Goal: Communication & Community: Answer question/provide support

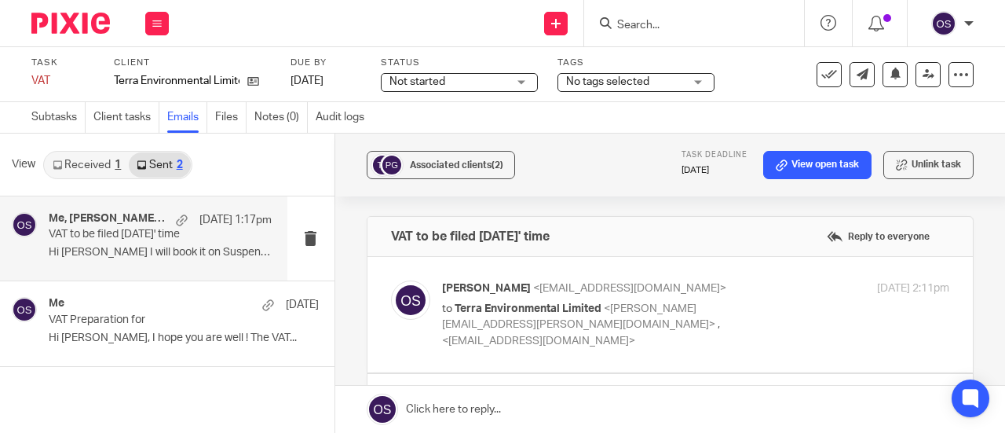
scroll to position [1252, 0]
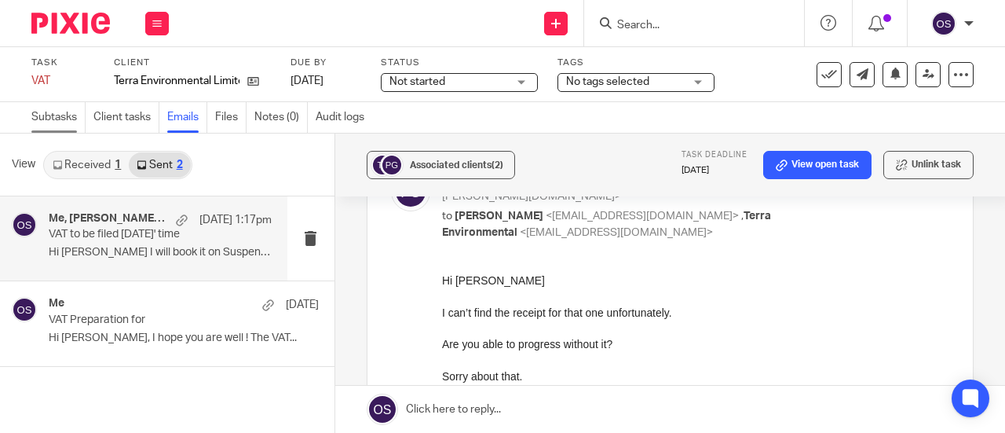
click at [73, 112] on link "Subtasks" at bounding box center [58, 117] width 54 height 31
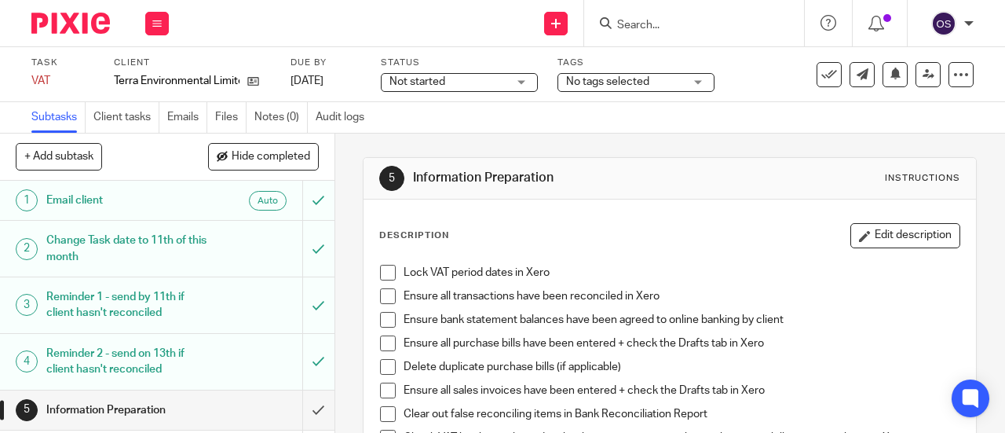
click at [387, 270] on span at bounding box center [388, 273] width 16 height 16
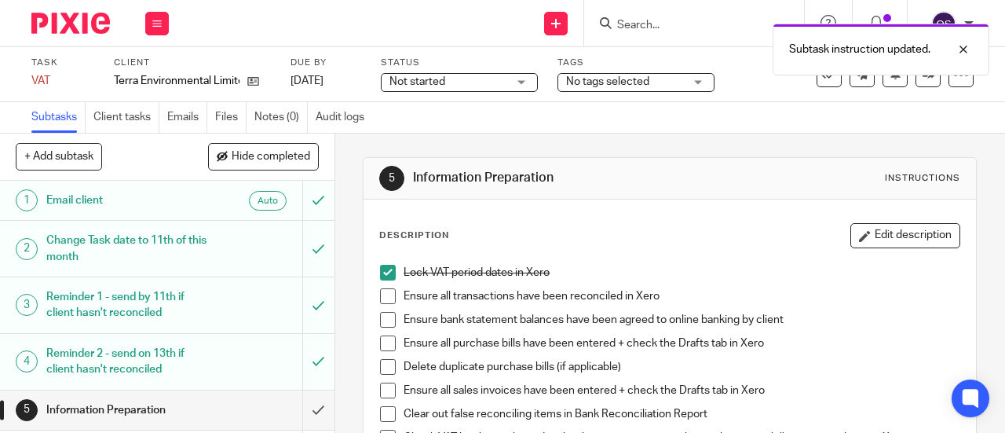
click at [380, 290] on span at bounding box center [388, 296] width 16 height 16
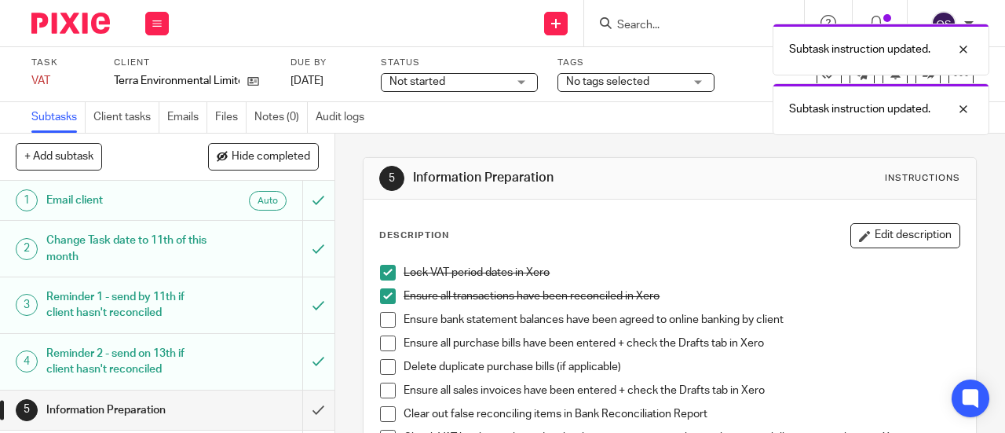
click at [384, 315] on span at bounding box center [388, 320] width 16 height 16
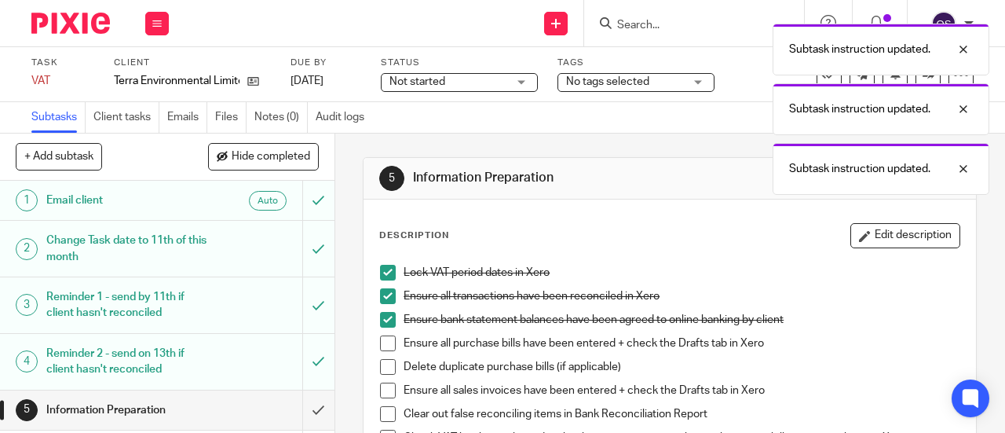
click at [382, 342] on span at bounding box center [388, 343] width 16 height 16
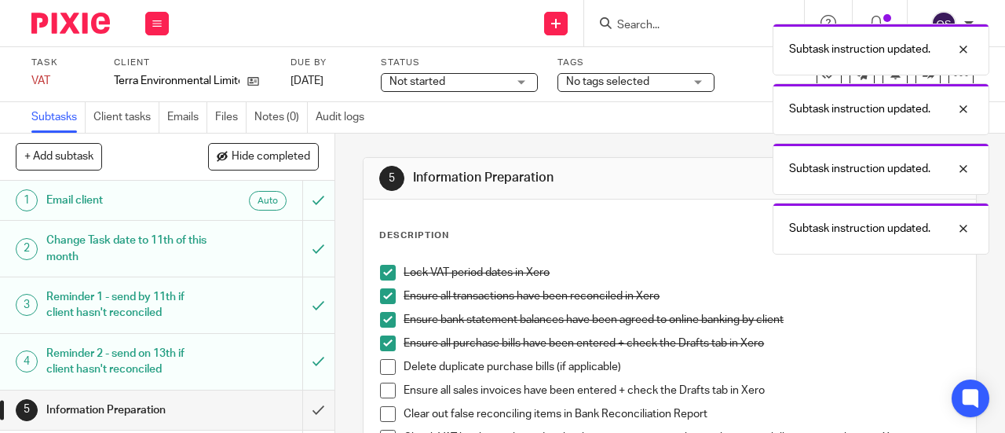
click at [382, 360] on span at bounding box center [388, 367] width 16 height 16
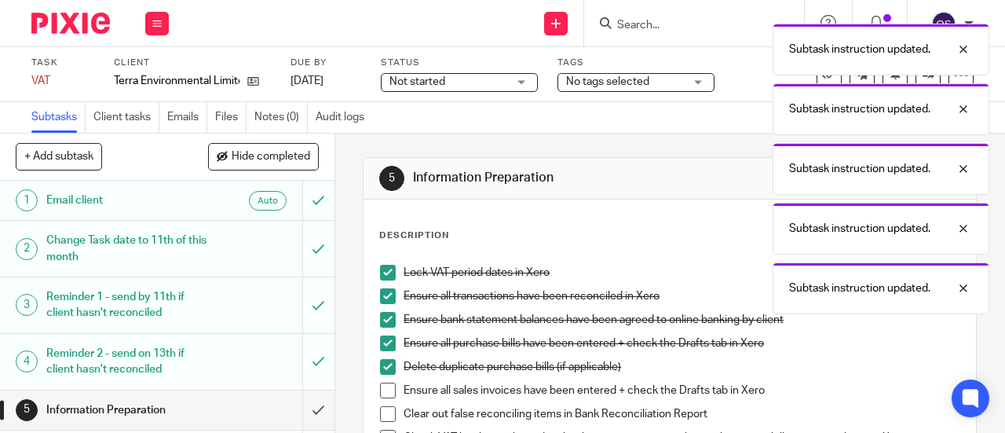
scroll to position [79, 0]
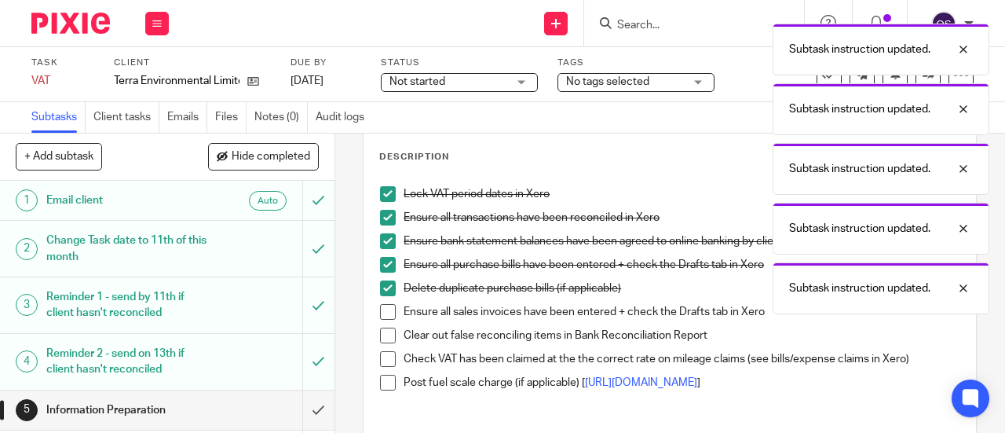
click at [380, 312] on span at bounding box center [388, 312] width 16 height 16
click at [383, 336] on span at bounding box center [388, 335] width 16 height 16
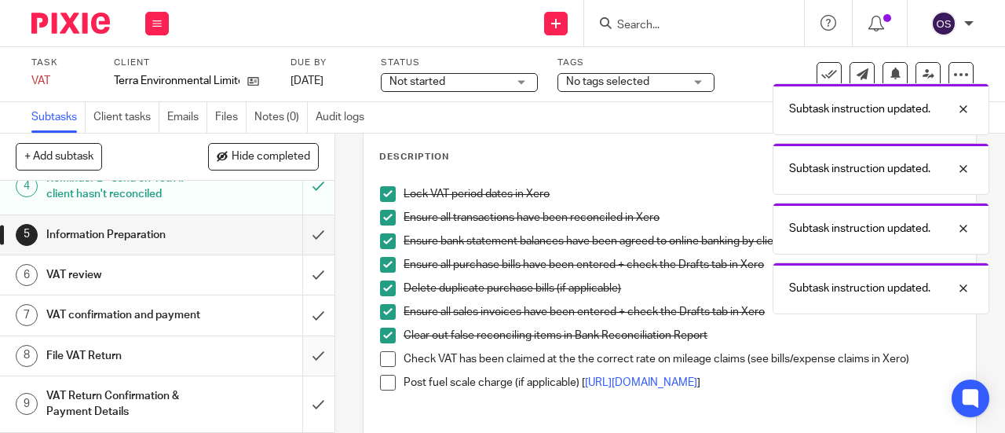
scroll to position [188, 0]
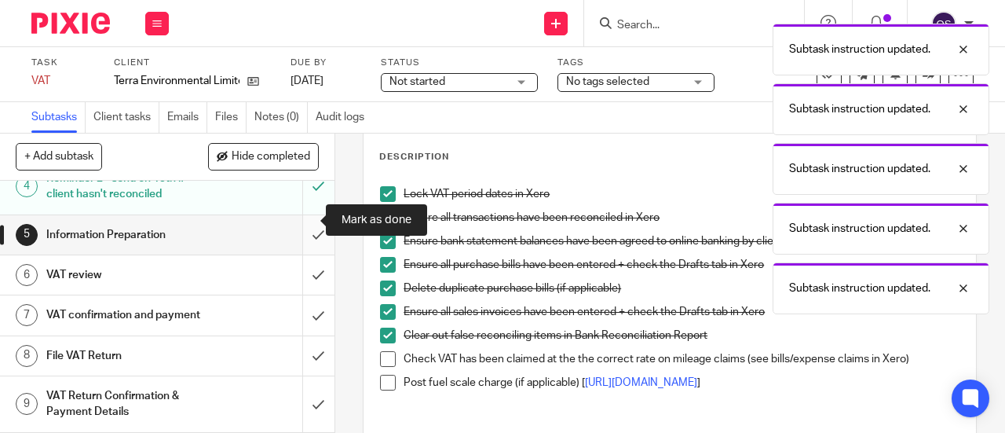
click at [302, 221] on input "submit" at bounding box center [167, 234] width 335 height 39
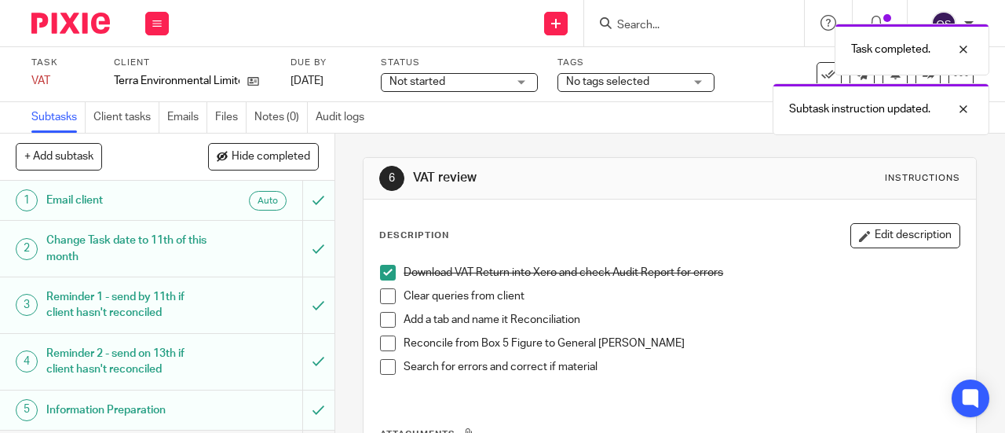
click at [382, 294] on span at bounding box center [388, 296] width 16 height 16
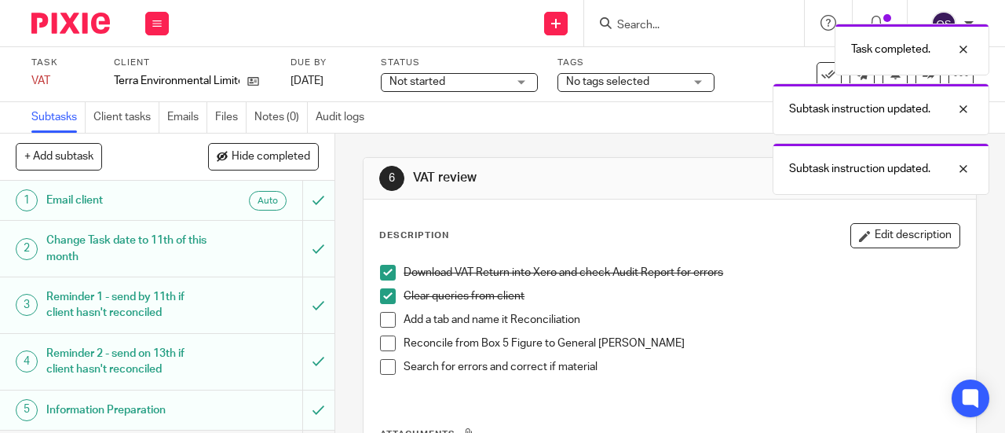
click at [381, 314] on span at bounding box center [388, 320] width 16 height 16
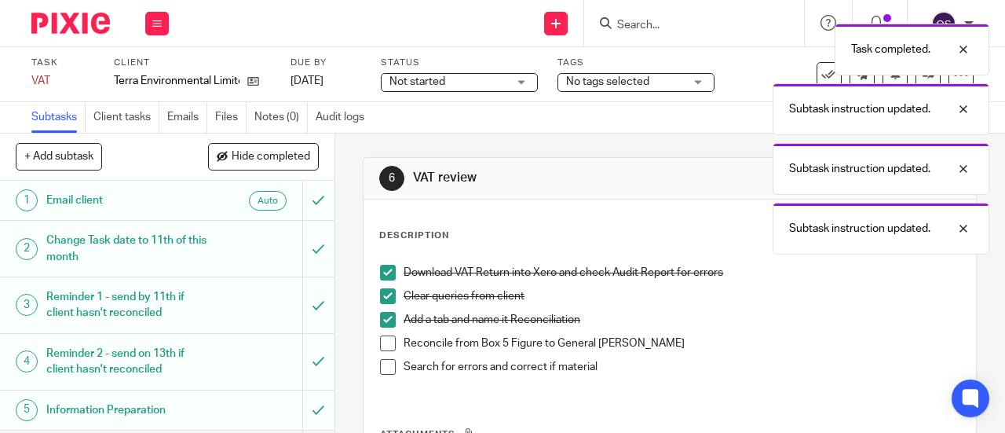
click at [382, 342] on span at bounding box center [388, 343] width 16 height 16
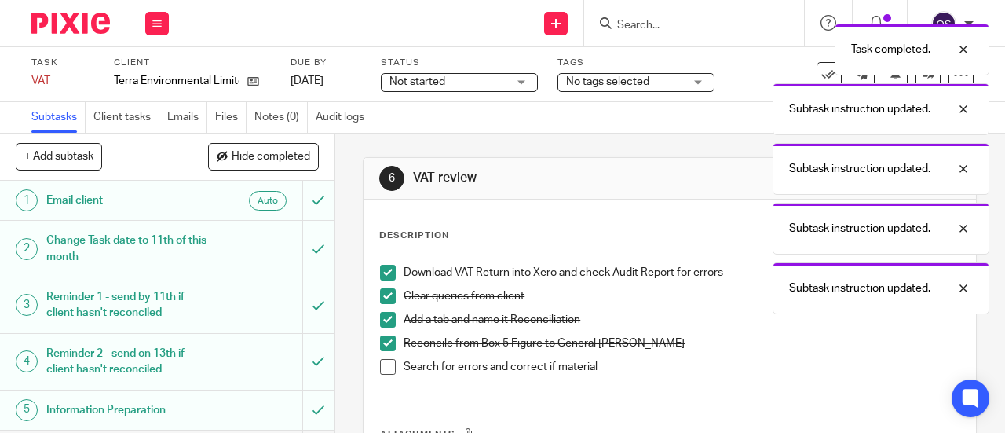
click at [383, 365] on span at bounding box center [388, 367] width 16 height 16
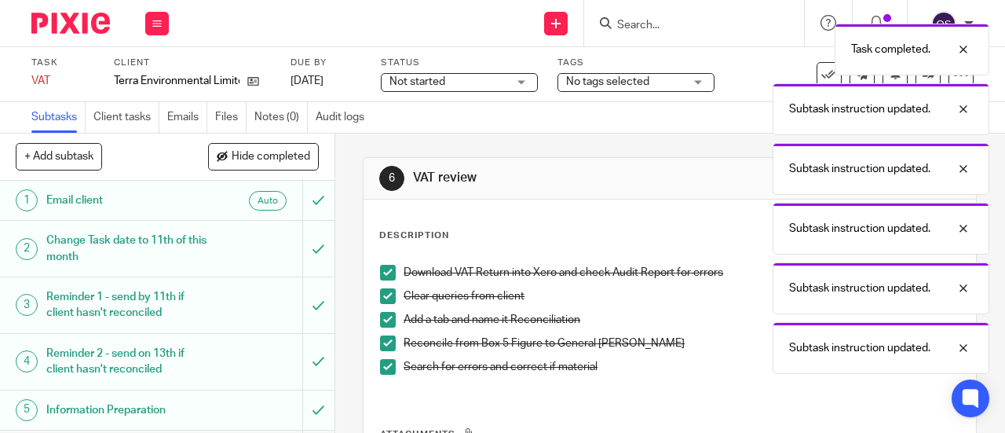
scroll to position [157, 0]
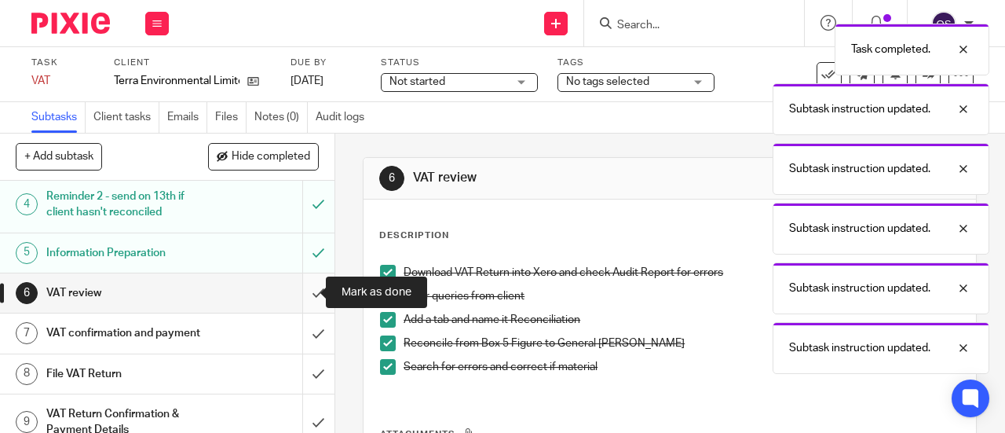
click at [306, 288] on input "submit" at bounding box center [167, 292] width 335 height 39
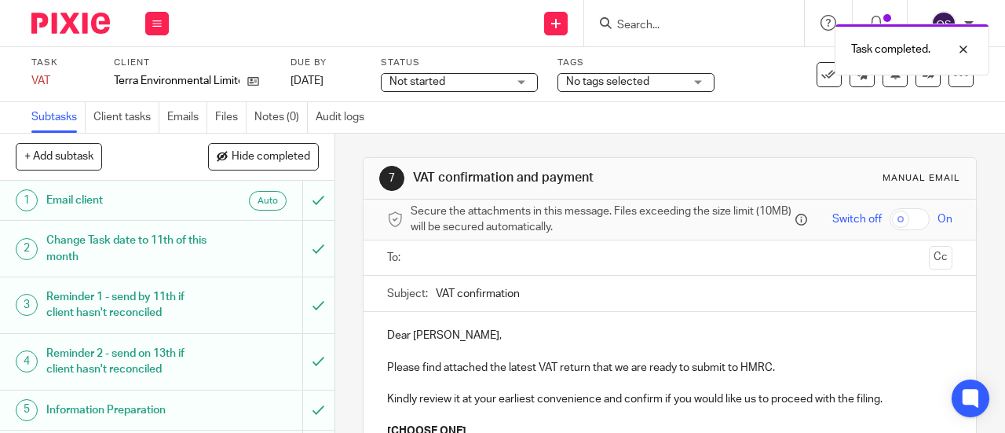
click at [446, 264] on input "text" at bounding box center [669, 258] width 506 height 18
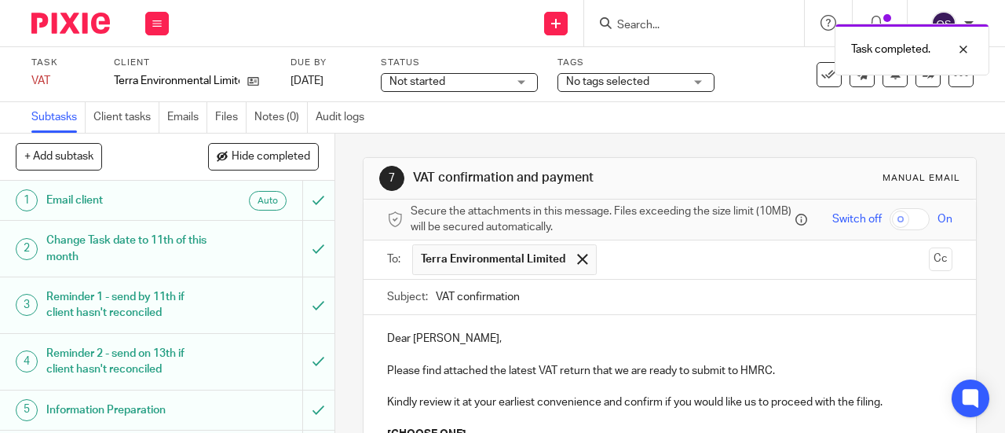
scroll to position [157, 0]
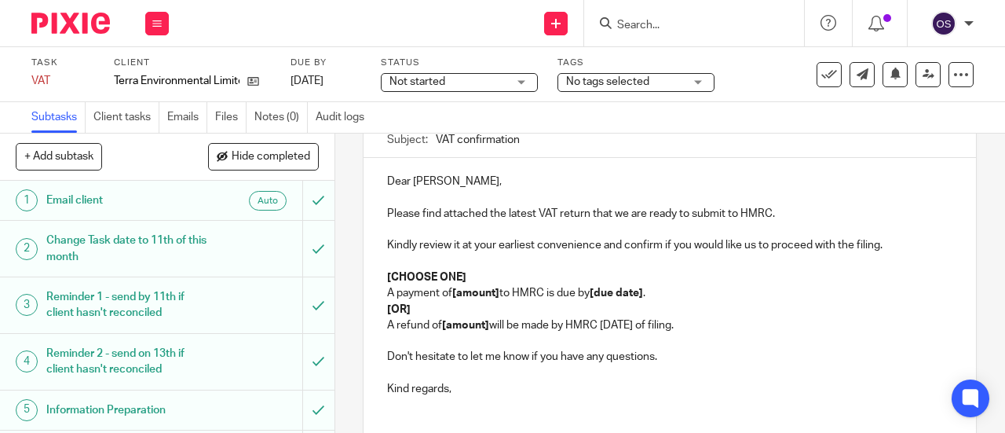
drag, startPoint x: 718, startPoint y: 332, endPoint x: 368, endPoint y: 307, distance: 351.1
click at [368, 307] on div "Dear Paul, Please find attached the latest VAT return that we are ready to subm…" at bounding box center [670, 291] width 613 height 266
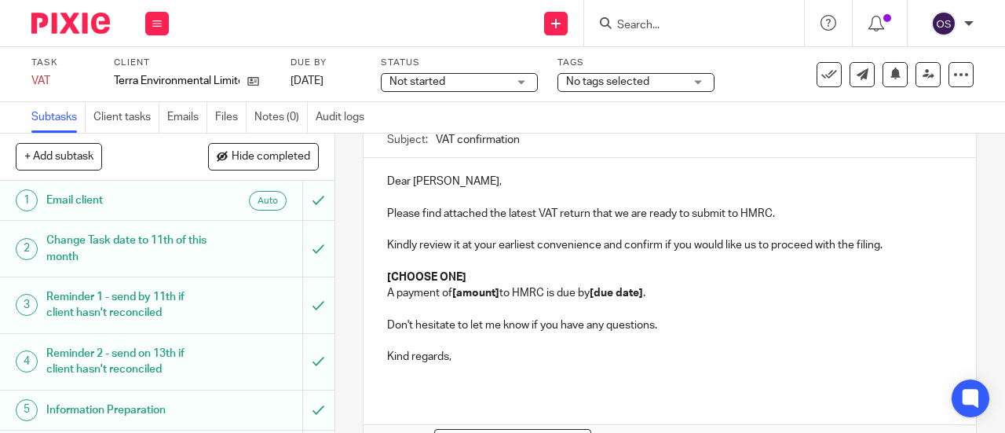
click at [548, 266] on p at bounding box center [669, 262] width 565 height 16
click at [543, 269] on p at bounding box center [669, 262] width 565 height 16
click at [539, 280] on p "[CHOOSE ONE]" at bounding box center [669, 277] width 565 height 16
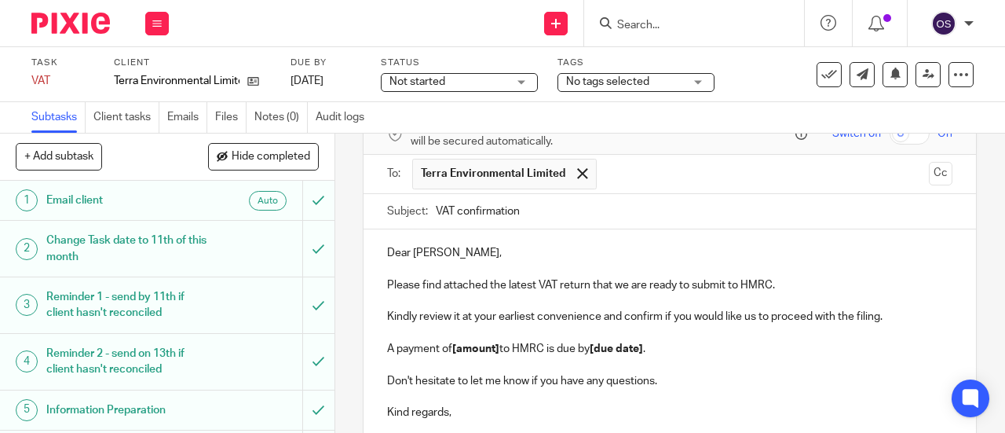
scroll to position [177, 0]
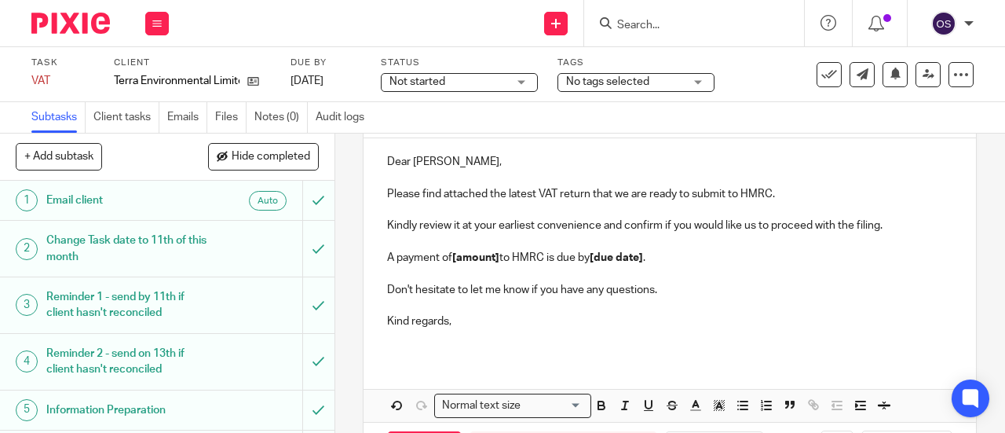
click at [496, 258] on strong "[amount]" at bounding box center [475, 257] width 47 height 11
click at [452, 260] on strong "4,736.11" at bounding box center [473, 257] width 42 height 11
click at [456, 263] on p "A payment of £ 4,736.11 to HMRC is due by [due date] ." at bounding box center [669, 258] width 565 height 16
click at [455, 265] on p "A payment of £ 4,736.11 to HMRC is due by [due date] ." at bounding box center [669, 258] width 565 height 16
click at [598, 409] on icon "button" at bounding box center [601, 407] width 6 height 4
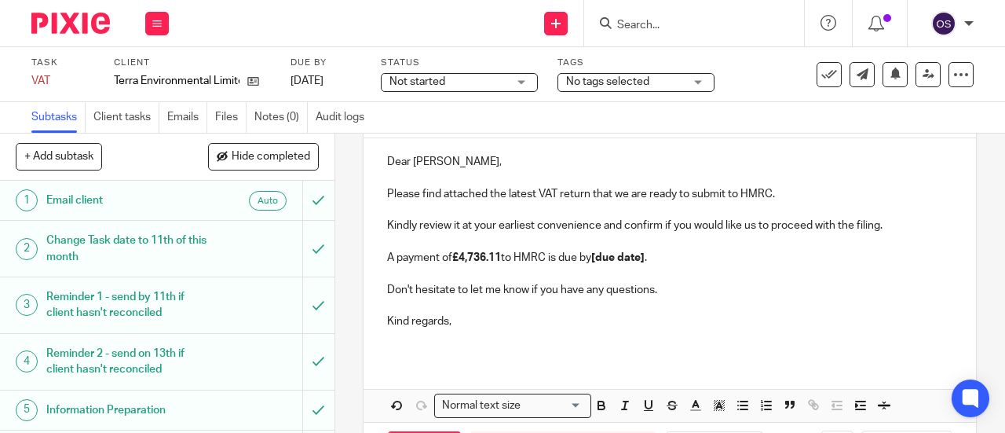
drag, startPoint x: 603, startPoint y: 304, endPoint x: 643, endPoint y: 271, distance: 51.9
click at [611, 298] on div "Dear Paul, Please find attached the latest VAT return that we are ready to subm…" at bounding box center [670, 247] width 613 height 218
click at [649, 262] on p "A payment of £4,736.11 to HMRC is due by [due date] ." at bounding box center [669, 258] width 565 height 16
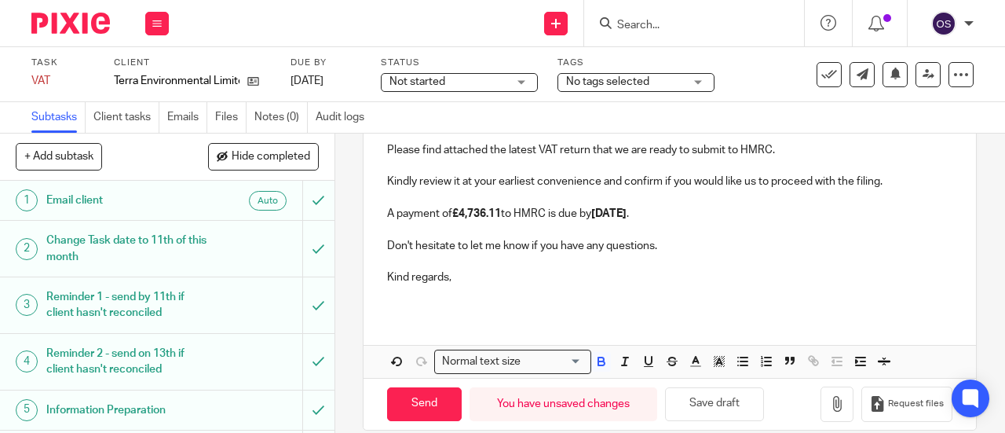
scroll to position [243, 0]
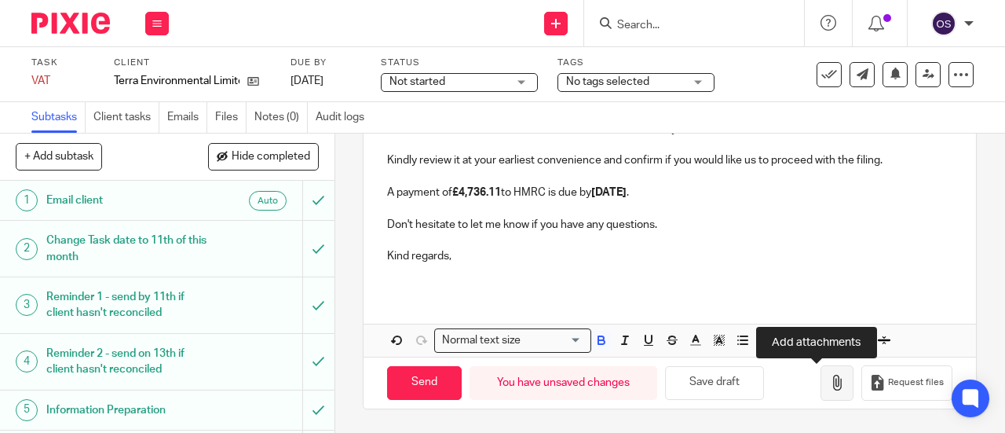
click at [829, 388] on icon "button" at bounding box center [837, 383] width 16 height 16
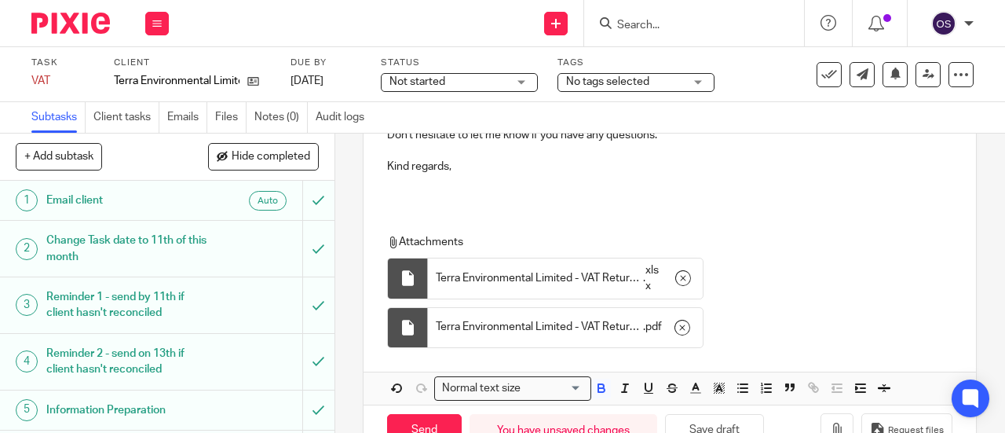
scroll to position [381, 0]
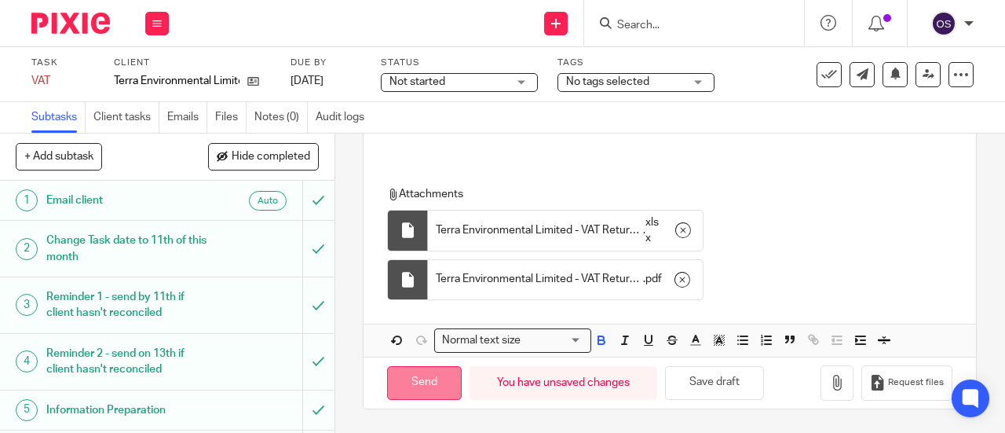
click at [428, 377] on input "Send" at bounding box center [424, 383] width 75 height 34
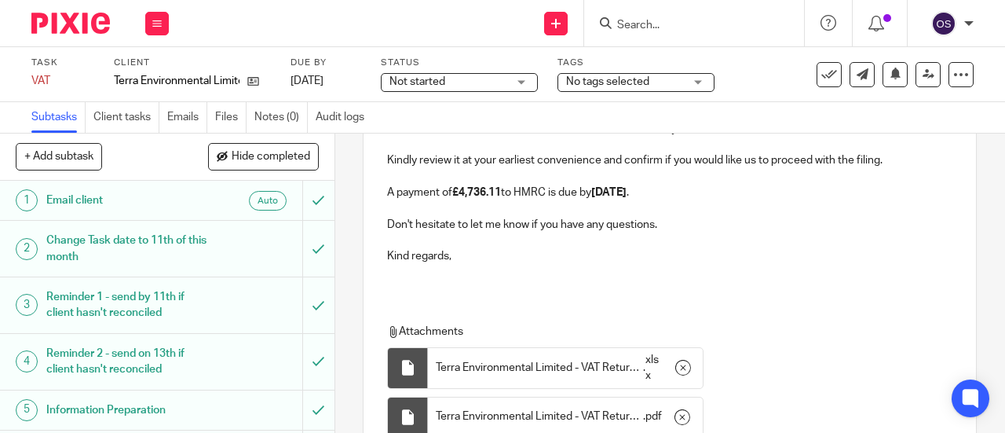
scroll to position [224, 0]
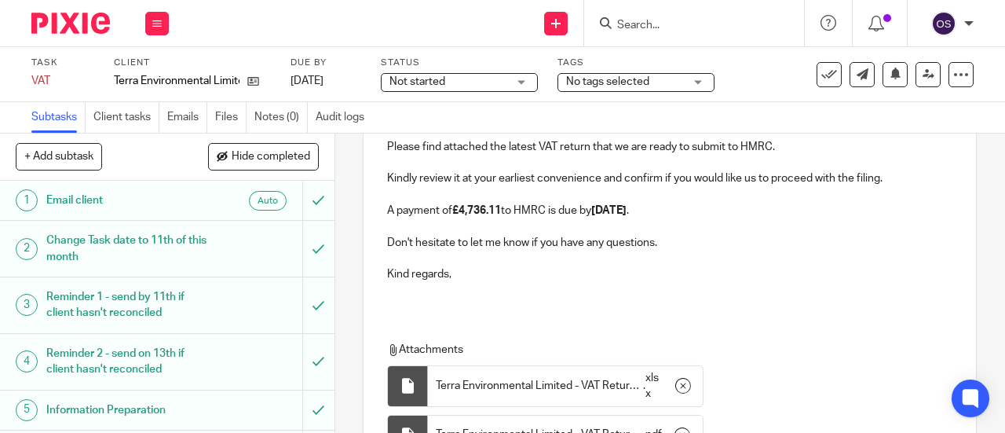
type input "Sent"
click at [152, 20] on icon at bounding box center [156, 23] width 9 height 9
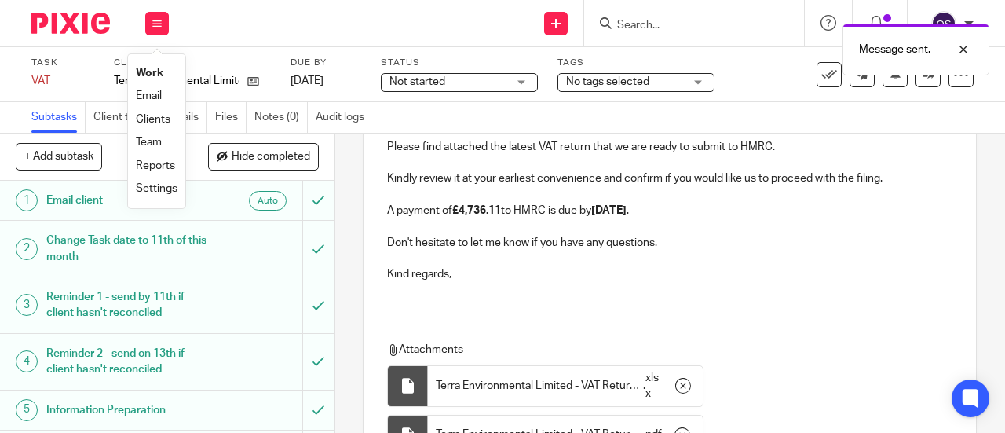
click at [157, 72] on link "Work" at bounding box center [149, 73] width 27 height 11
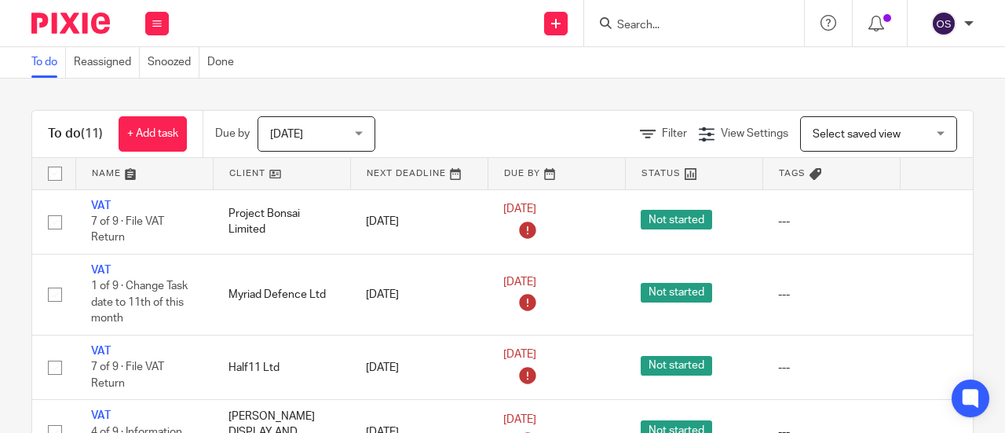
click at [248, 169] on link at bounding box center [282, 173] width 137 height 31
